Goal: Task Accomplishment & Management: Manage account settings

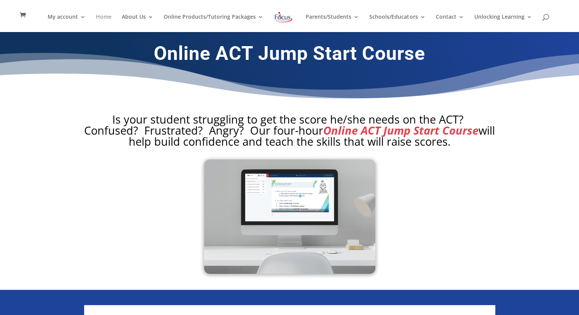
click at [99, 16] on link "Home" at bounding box center [104, 23] width 16 height 18
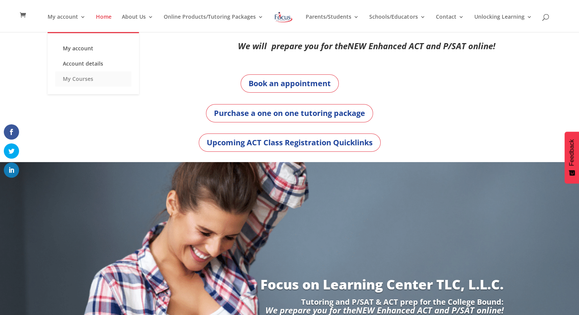
click at [88, 77] on link "My Courses" at bounding box center [93, 78] width 76 height 15
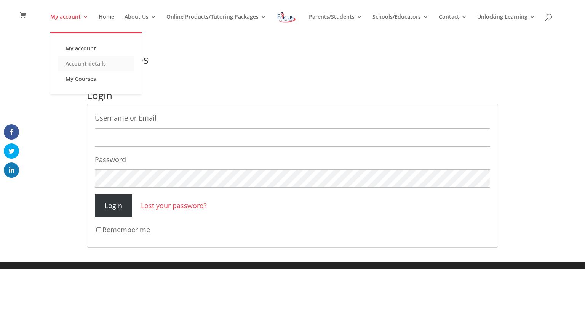
click at [93, 62] on link "Account details" at bounding box center [96, 63] width 76 height 15
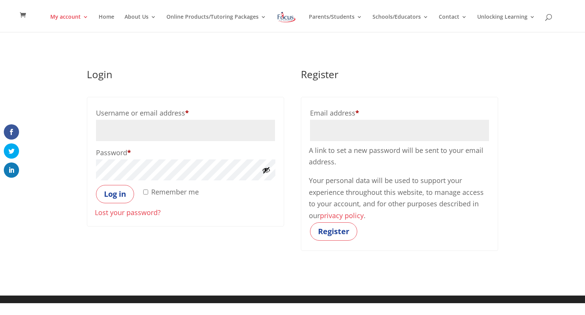
click at [382, 126] on input "Email address * Required" at bounding box center [399, 130] width 179 height 21
type input "sbristow@hcboe.us"
click at [323, 236] on button "Register" at bounding box center [333, 231] width 47 height 18
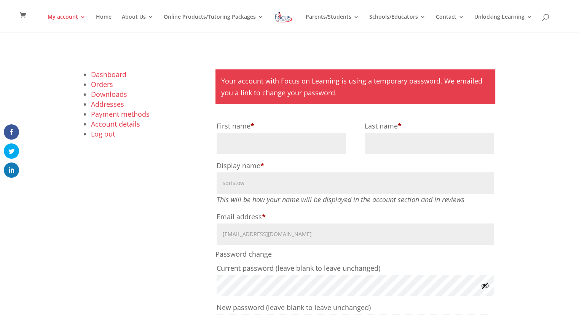
click at [287, 147] on input "First name *" at bounding box center [281, 143] width 129 height 21
drag, startPoint x: 287, startPoint y: 147, endPoint x: 256, endPoint y: 142, distance: 32.0
click at [256, 142] on input "First name *" at bounding box center [281, 143] width 129 height 21
type input "Sheri"
type input "Bristow"
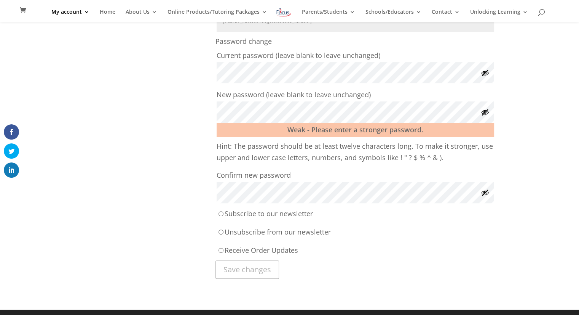
scroll to position [204, 0]
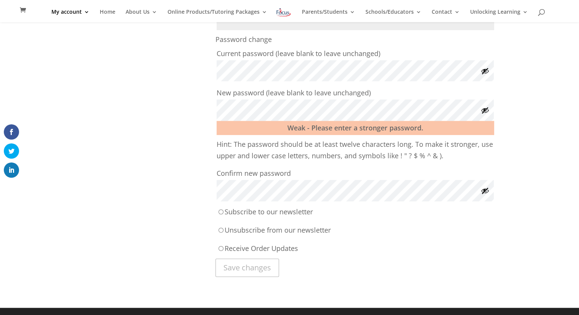
click at [221, 210] on input "Subscribe to our newsletter" at bounding box center [221, 211] width 5 height 5
radio input "true"
click at [221, 248] on input "Receive Order Updates" at bounding box center [221, 248] width 5 height 5
radio input "true"
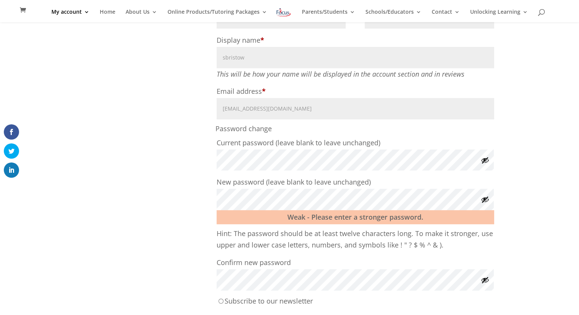
scroll to position [115, 0]
click at [184, 199] on div "Dashboard Orders Downloads Addresses Payment methods Account details Log out Yo…" at bounding box center [289, 155] width 411 height 422
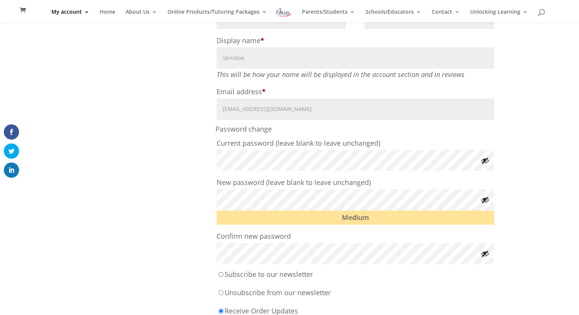
click at [208, 253] on div "Dashboard Orders Downloads Addresses Payment methods Account details Log out Yo…" at bounding box center [289, 141] width 411 height 395
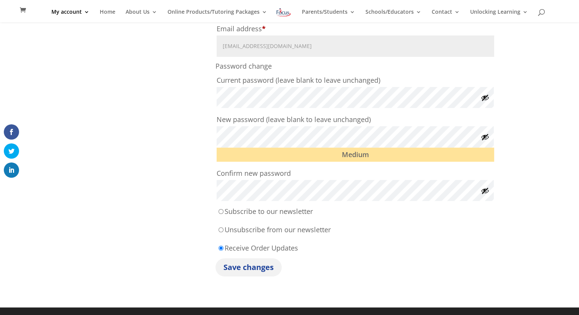
click at [249, 264] on button "Save changes" at bounding box center [249, 267] width 66 height 18
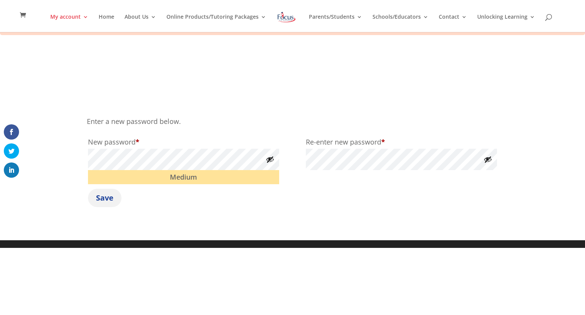
click at [110, 201] on button "Save" at bounding box center [105, 197] width 34 height 18
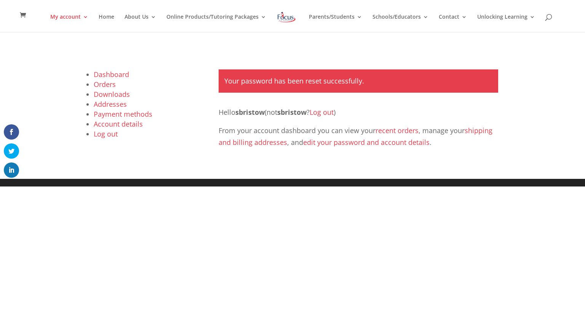
click at [107, 73] on link "Dashboard" at bounding box center [111, 74] width 35 height 9
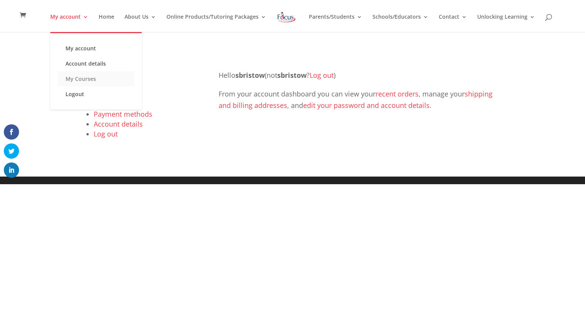
click at [92, 78] on link "My Courses" at bounding box center [96, 78] width 76 height 15
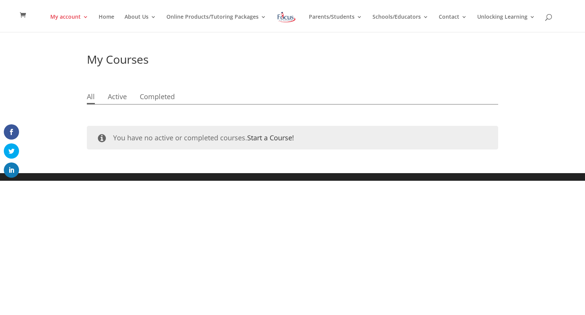
click at [269, 136] on link "Start a Course!" at bounding box center [270, 137] width 47 height 9
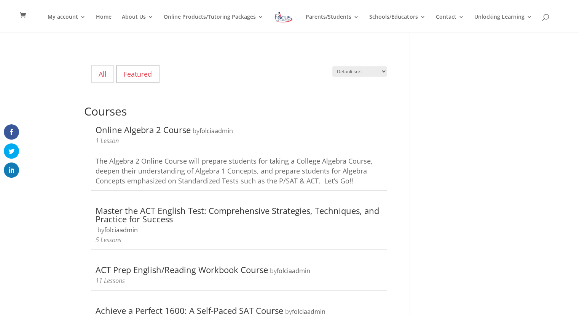
click at [140, 77] on link "Featured" at bounding box center [137, 74] width 43 height 18
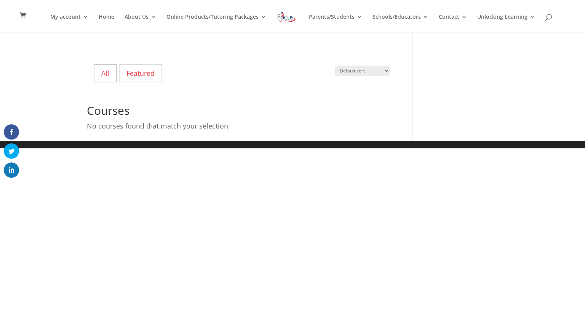
click at [96, 71] on link "All" at bounding box center [105, 73] width 23 height 18
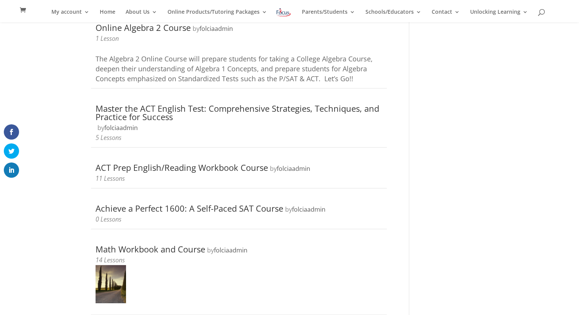
scroll to position [174, 0]
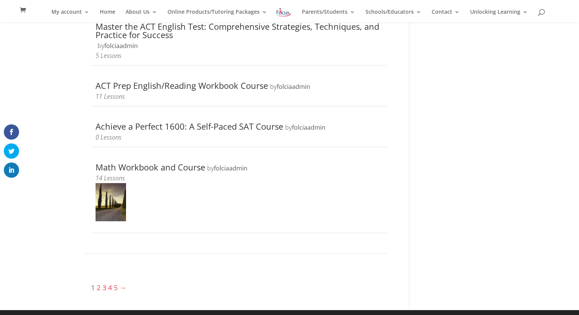
click at [97, 284] on link "2" at bounding box center [99, 287] width 4 height 9
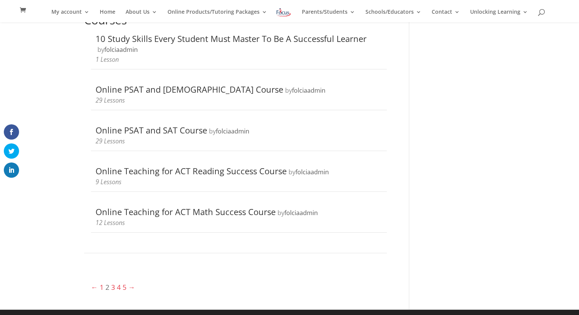
scroll to position [81, 0]
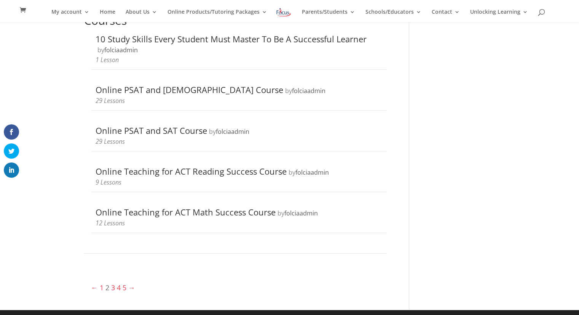
click at [113, 284] on link "3" at bounding box center [113, 287] width 4 height 9
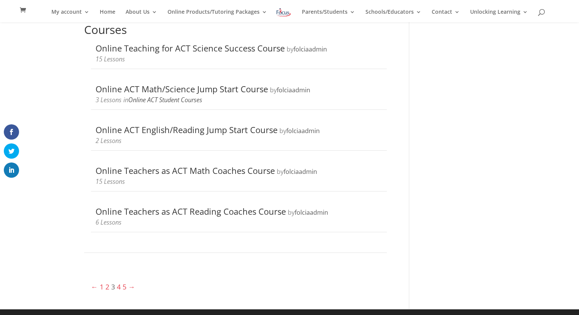
scroll to position [71, 0]
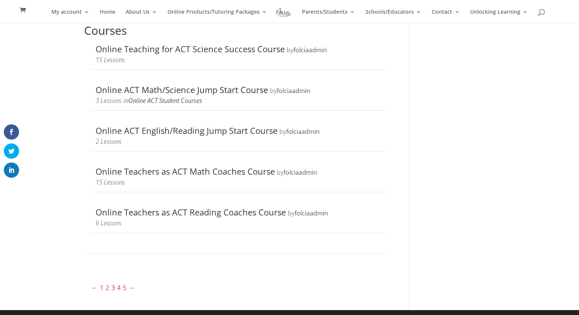
click at [119, 285] on link "4" at bounding box center [119, 287] width 4 height 9
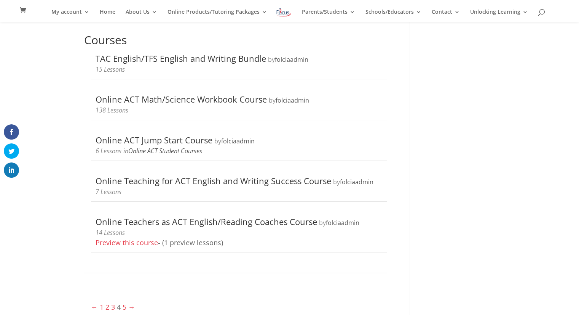
scroll to position [81, 0]
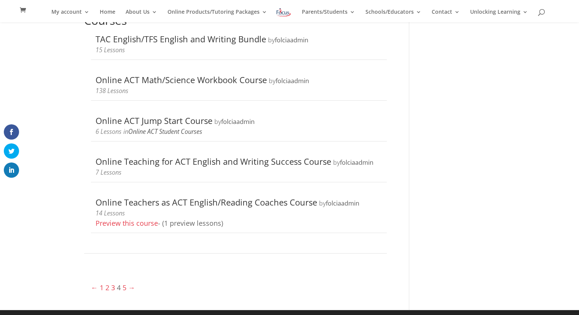
click at [123, 284] on link "5" at bounding box center [125, 287] width 4 height 9
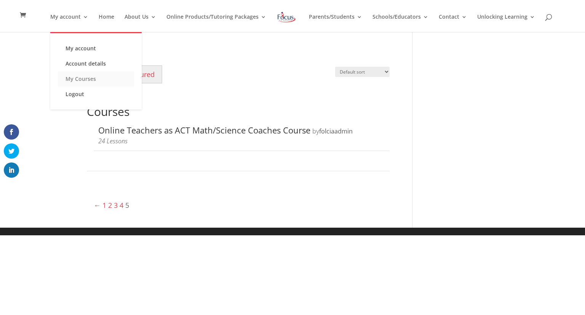
click at [83, 78] on link "My Courses" at bounding box center [96, 78] width 76 height 15
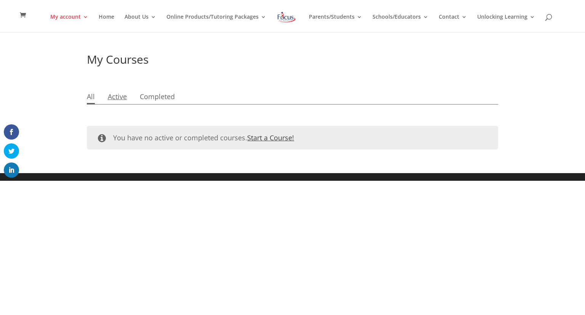
click at [123, 95] on link "Active" at bounding box center [117, 97] width 19 height 14
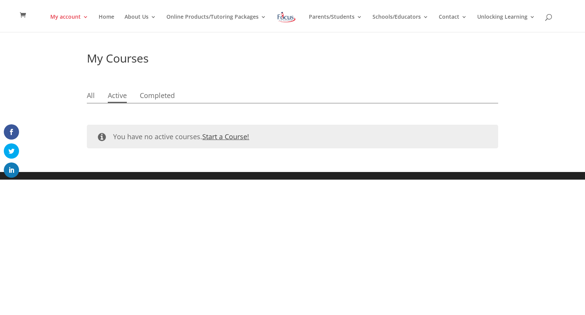
click at [111, 15] on link "Home" at bounding box center [107, 23] width 16 height 18
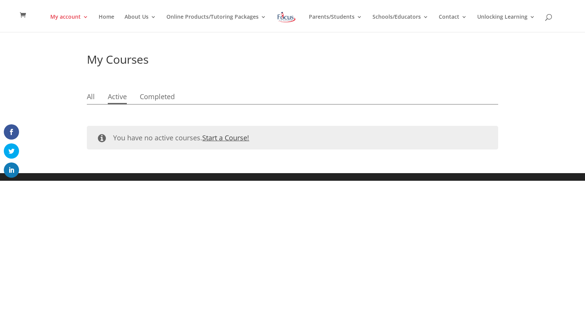
click at [111, 15] on link "Home" at bounding box center [107, 23] width 16 height 18
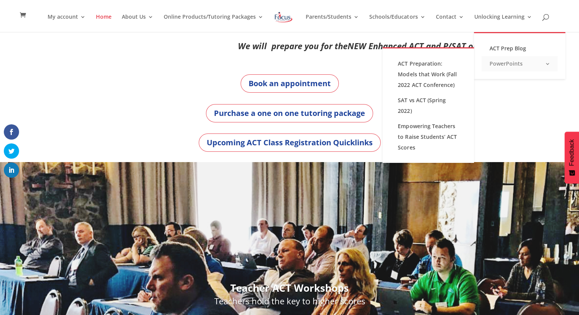
click at [496, 62] on link "PowerPoints" at bounding box center [520, 63] width 76 height 15
